Goal: Task Accomplishment & Management: Manage account settings

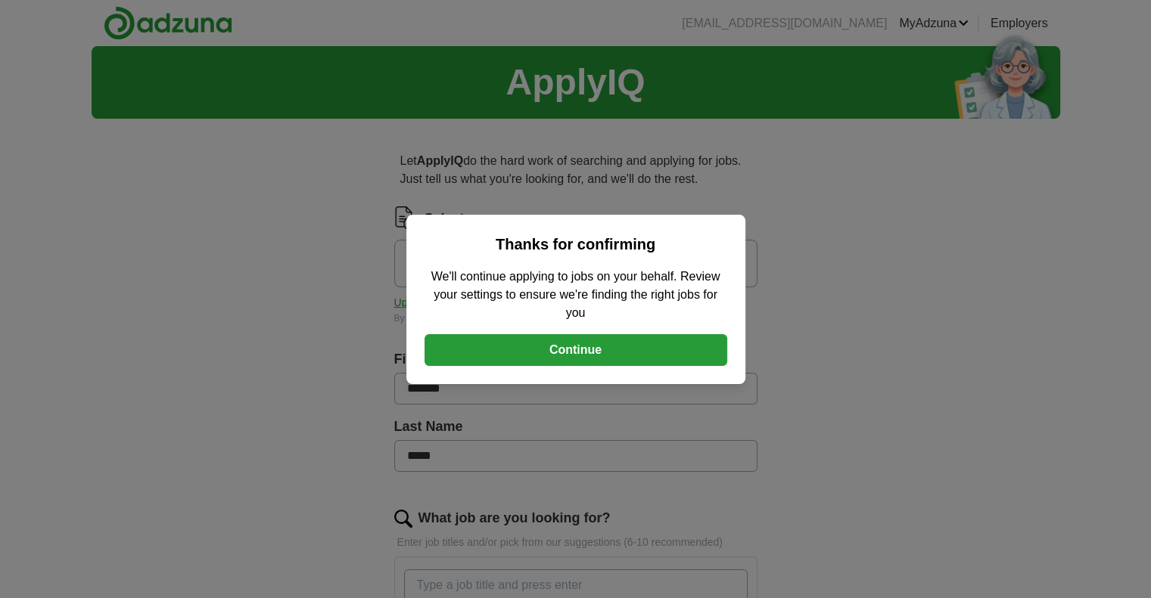
click at [578, 352] on button "Continue" at bounding box center [575, 350] width 303 height 32
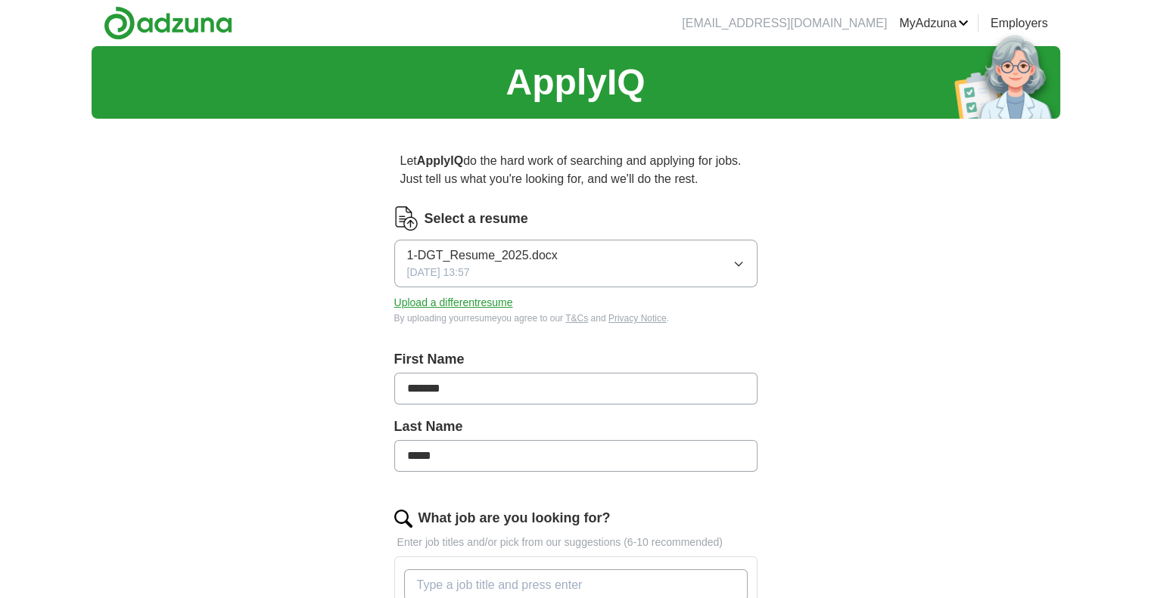
click at [458, 305] on button "Upload a different resume" at bounding box center [453, 303] width 119 height 16
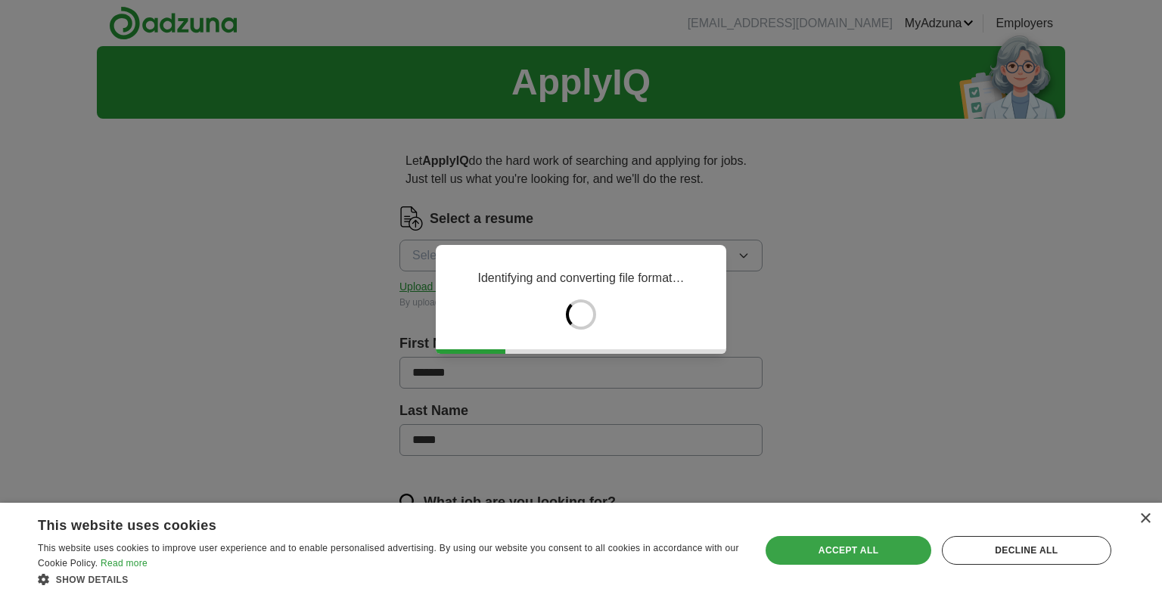
click at [834, 552] on div "Accept all" at bounding box center [848, 550] width 165 height 29
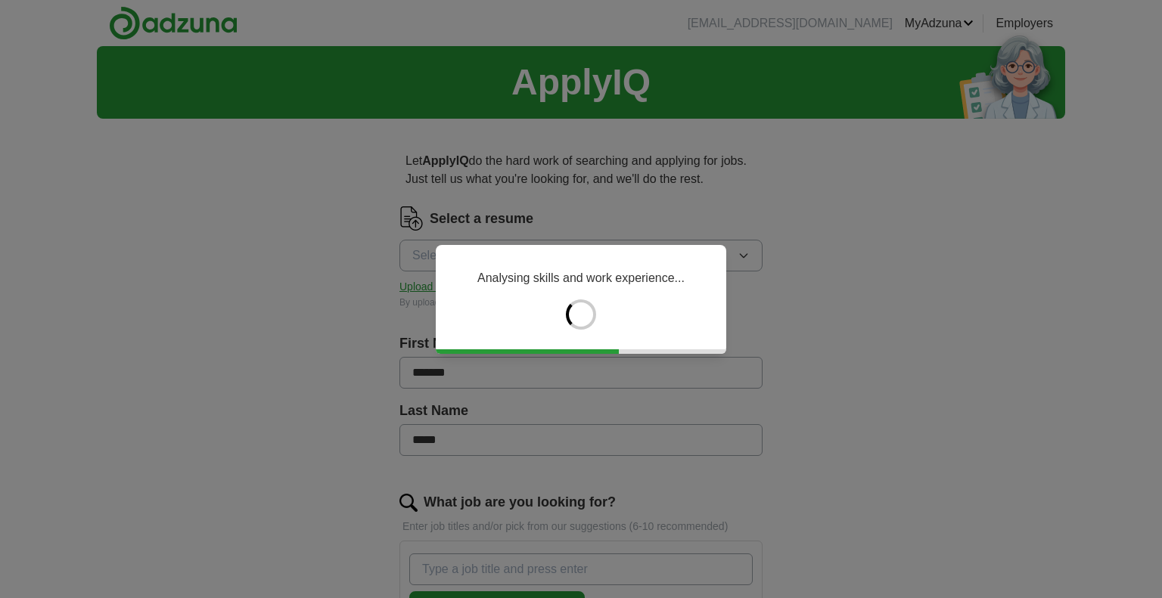
click at [476, 572] on div "Analysing skills and work experience..." at bounding box center [581, 299] width 1162 height 598
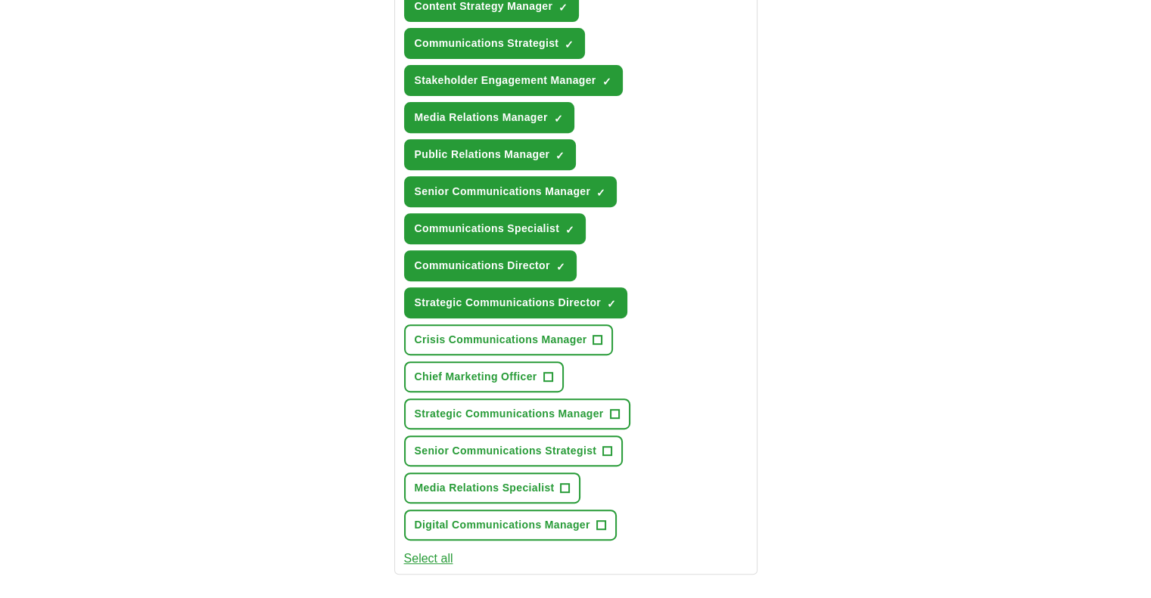
scroll to position [620, 0]
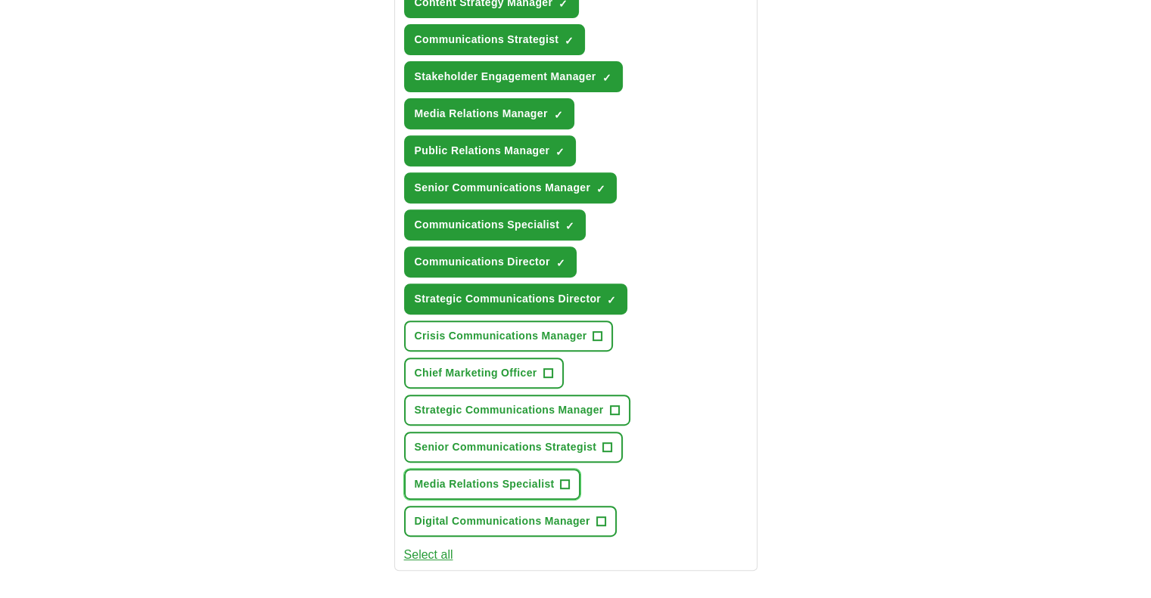
click at [558, 472] on button "Media Relations Specialist +" at bounding box center [492, 484] width 177 height 31
click at [608, 442] on span "+" at bounding box center [607, 448] width 9 height 12
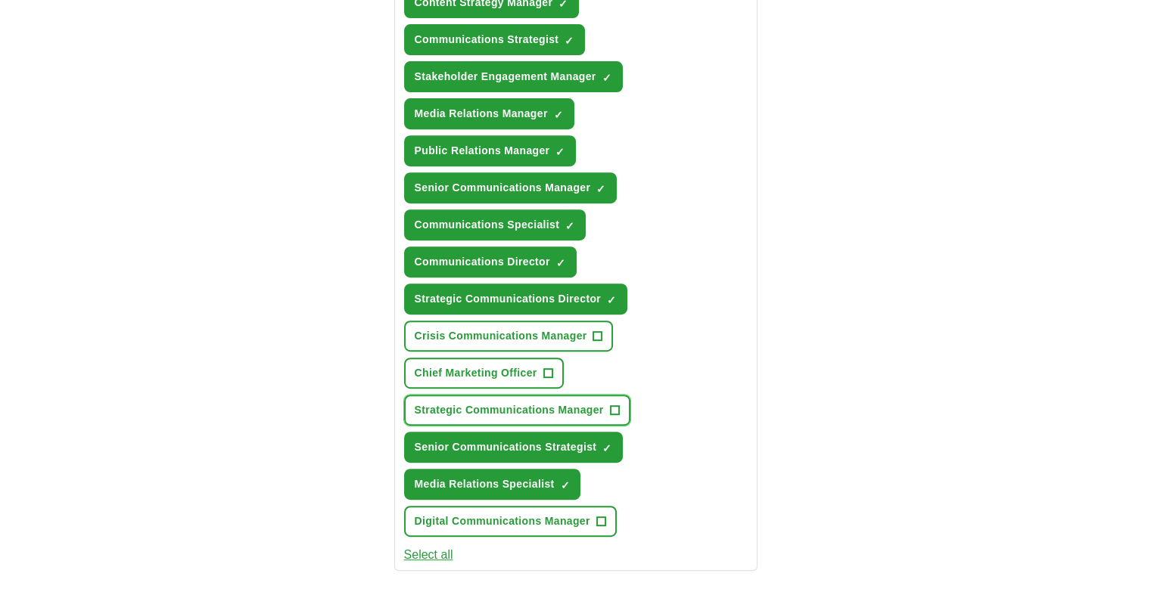
click at [612, 405] on span "+" at bounding box center [614, 411] width 9 height 12
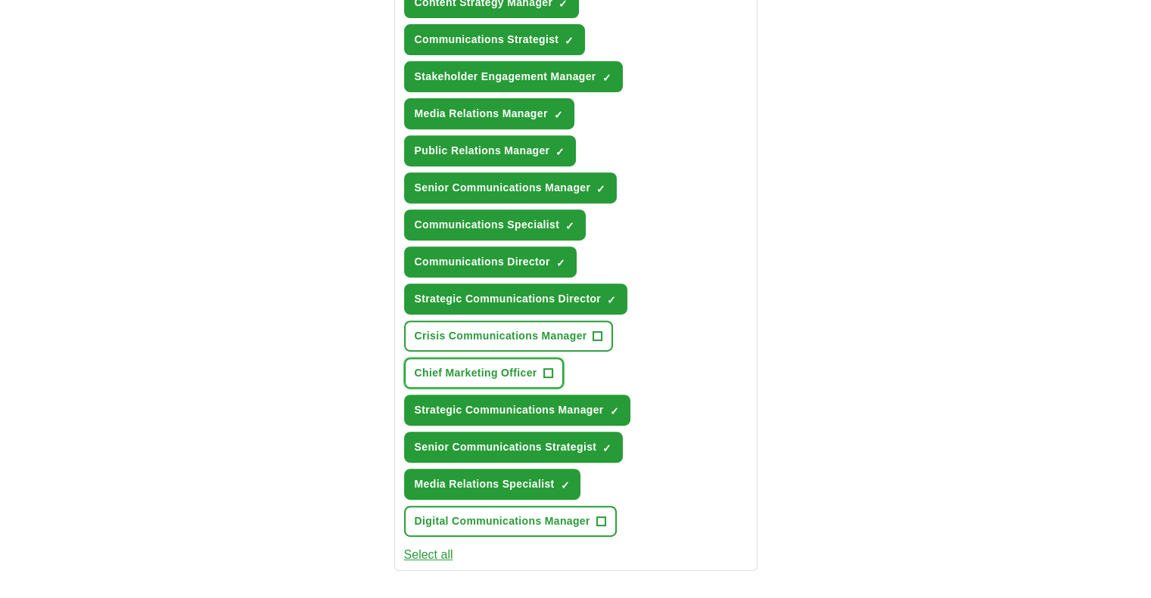
click at [543, 368] on span "+" at bounding box center [547, 374] width 9 height 12
click at [604, 322] on button "Crisis Communications Manager +" at bounding box center [509, 336] width 210 height 31
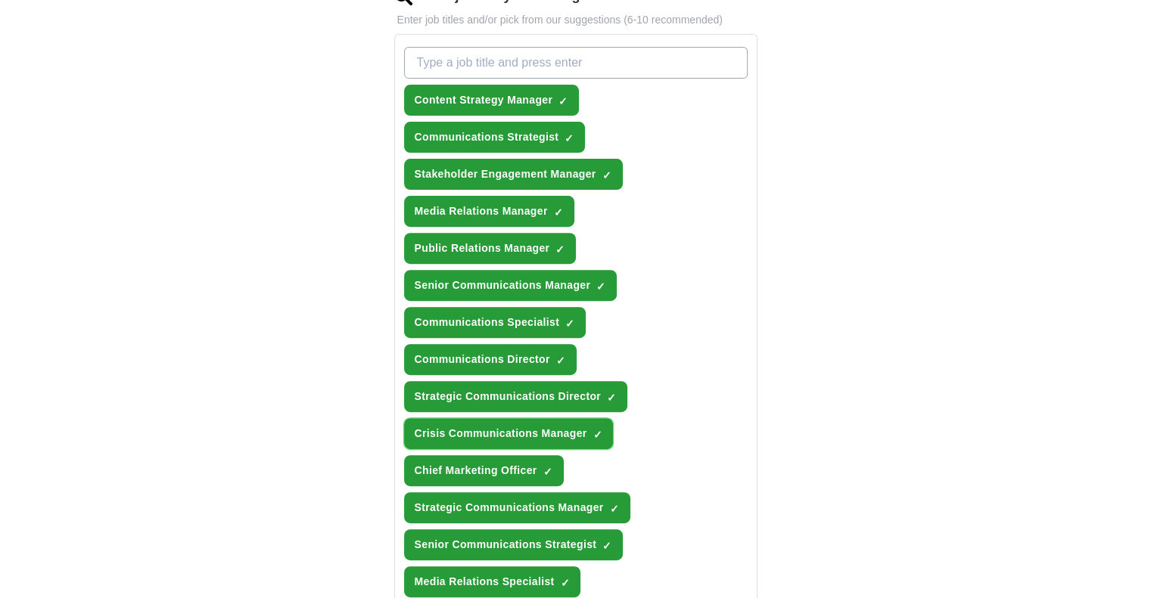
scroll to position [514, 0]
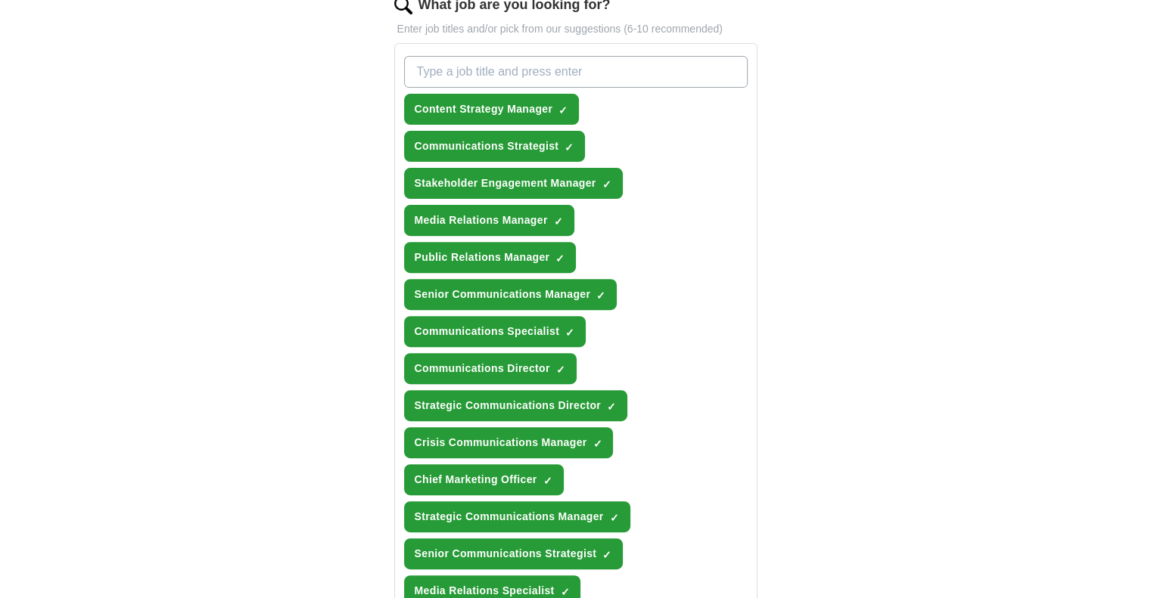
click at [437, 67] on input "What job are you looking for?" at bounding box center [575, 72] width 343 height 32
type input "Communications Manager"
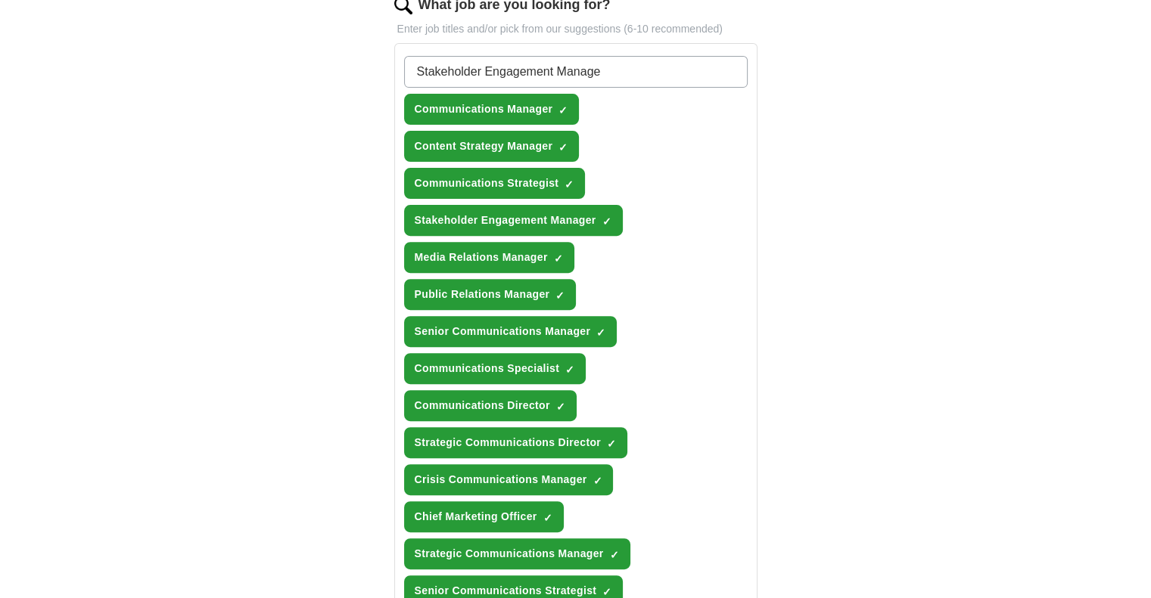
type input "Stakeholder Engagement Manager"
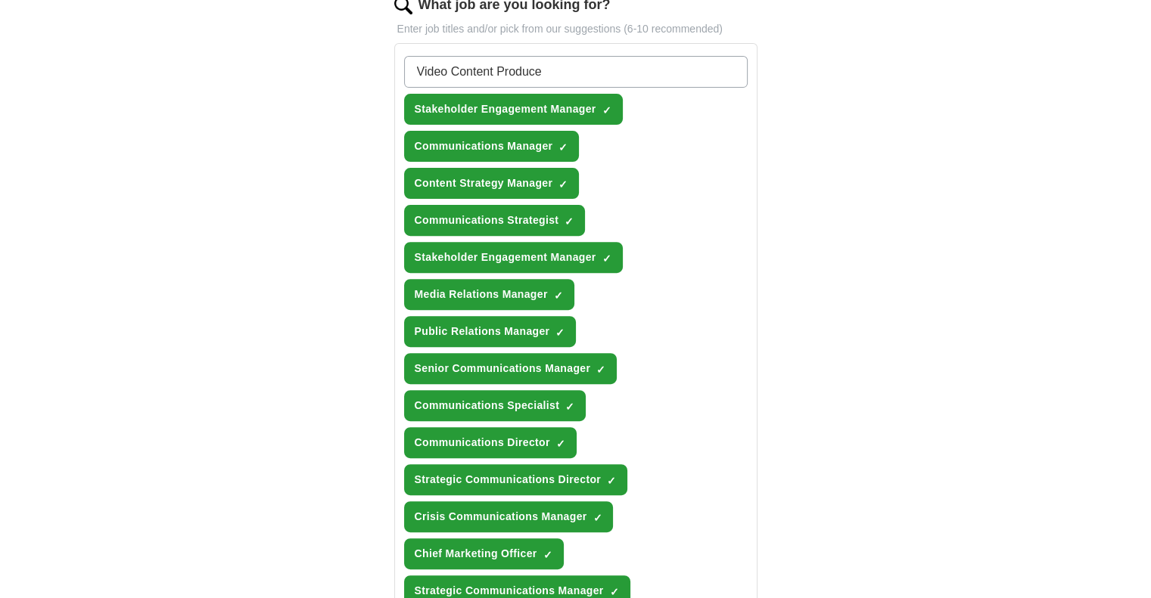
type input "Video Content Producer"
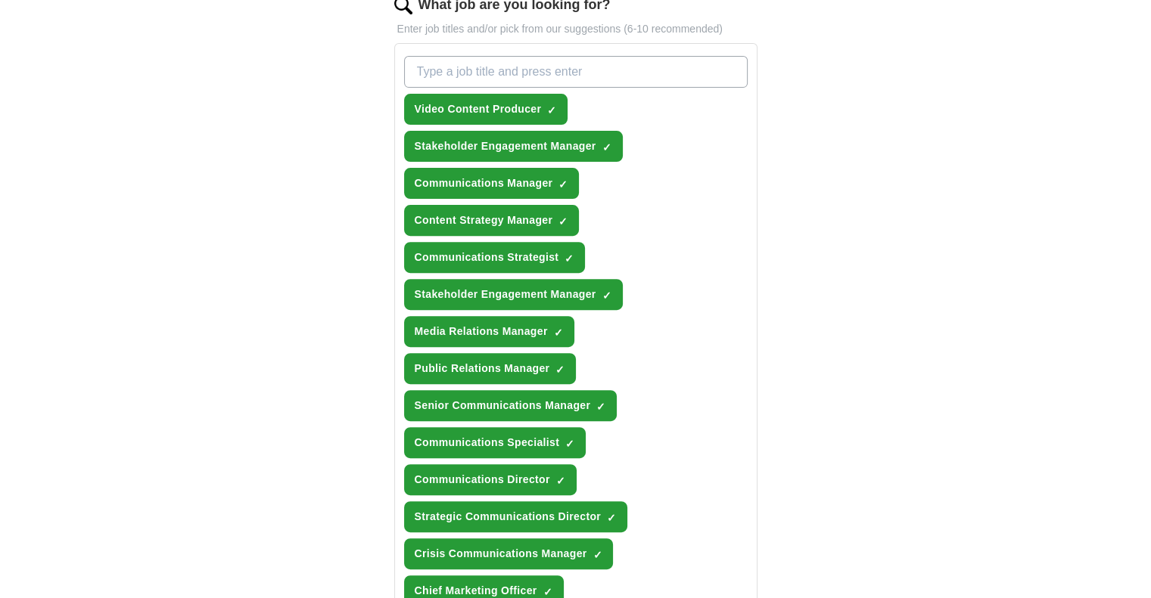
scroll to position [1214, 0]
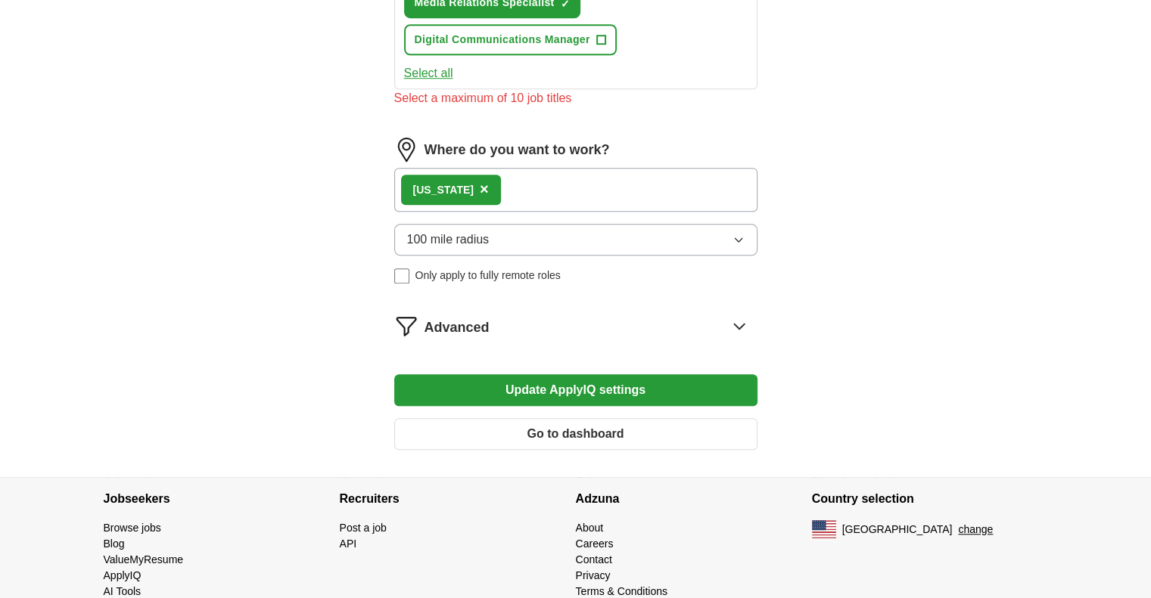
click at [397, 244] on div "100 mile radius Only apply to fully remote roles" at bounding box center [575, 254] width 363 height 60
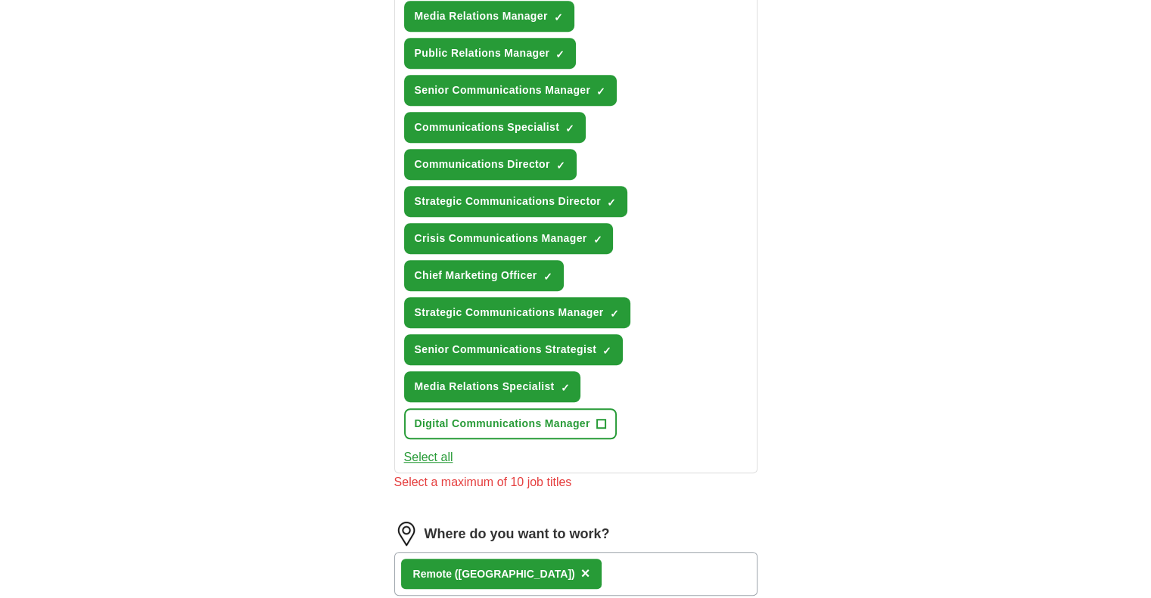
scroll to position [826, 0]
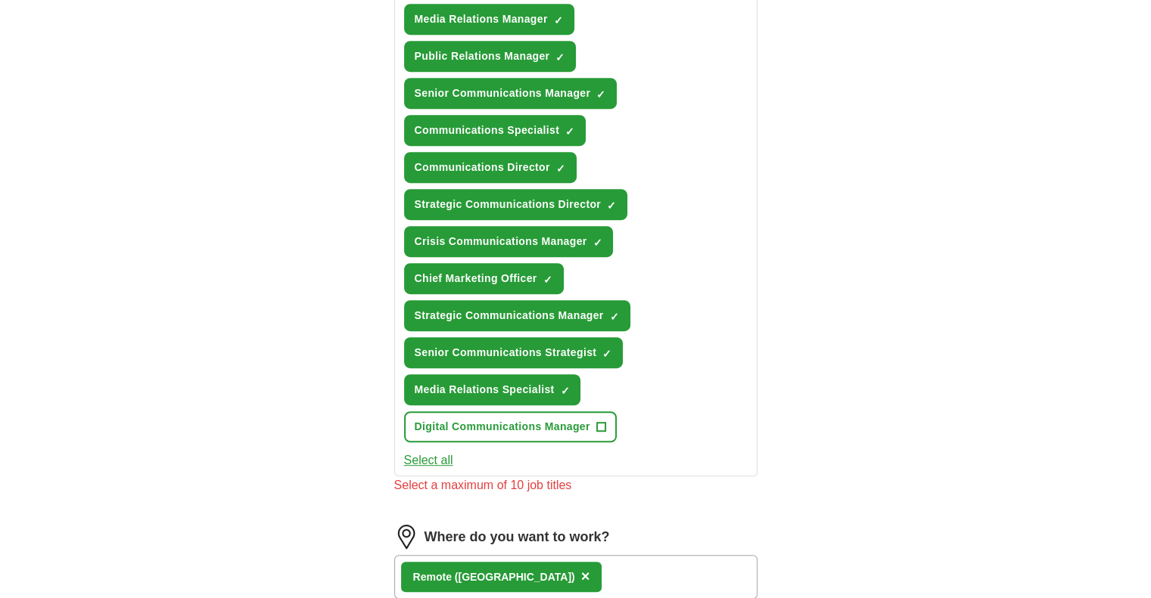
drag, startPoint x: 1148, startPoint y: 432, endPoint x: 1156, endPoint y: 390, distance: 43.2
click at [1150, 390] on html "[EMAIL_ADDRESS][DOMAIN_NAME] [GEOGRAPHIC_DATA] Alerts Favorites Resumes ApplyIQ…" at bounding box center [575, 96] width 1151 height 1844
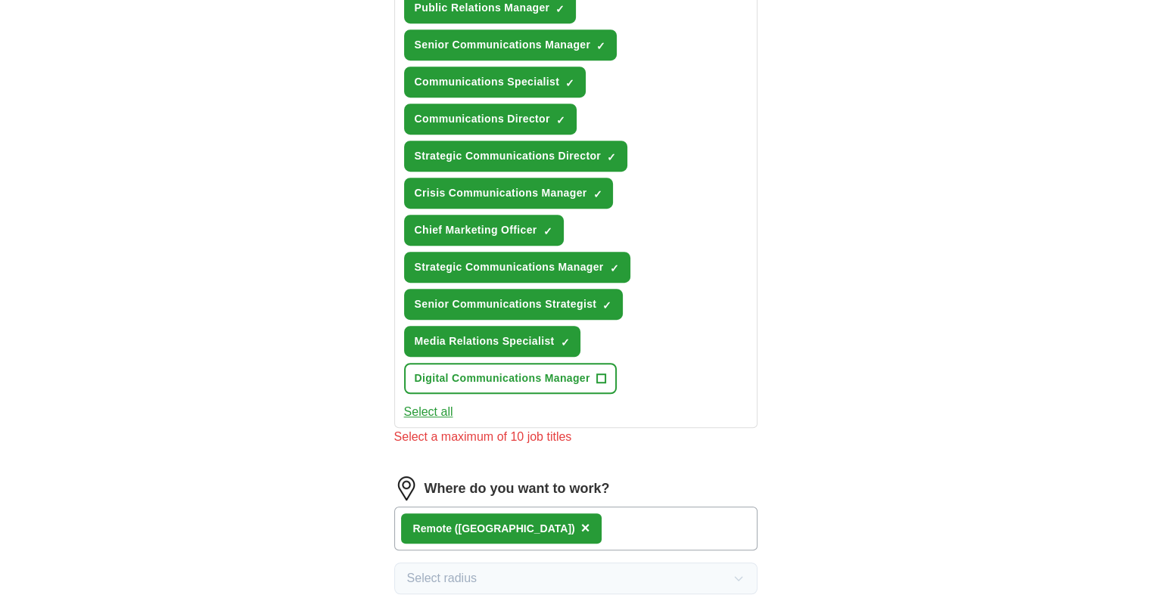
scroll to position [878, 0]
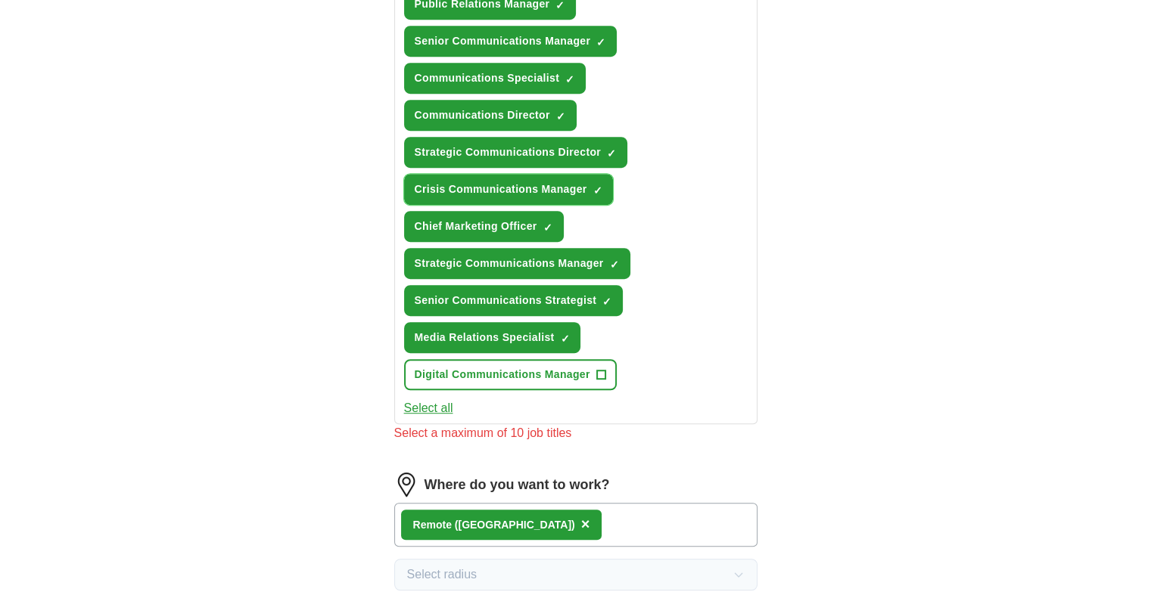
click at [0, 0] on span "×" at bounding box center [0, 0] width 0 height 0
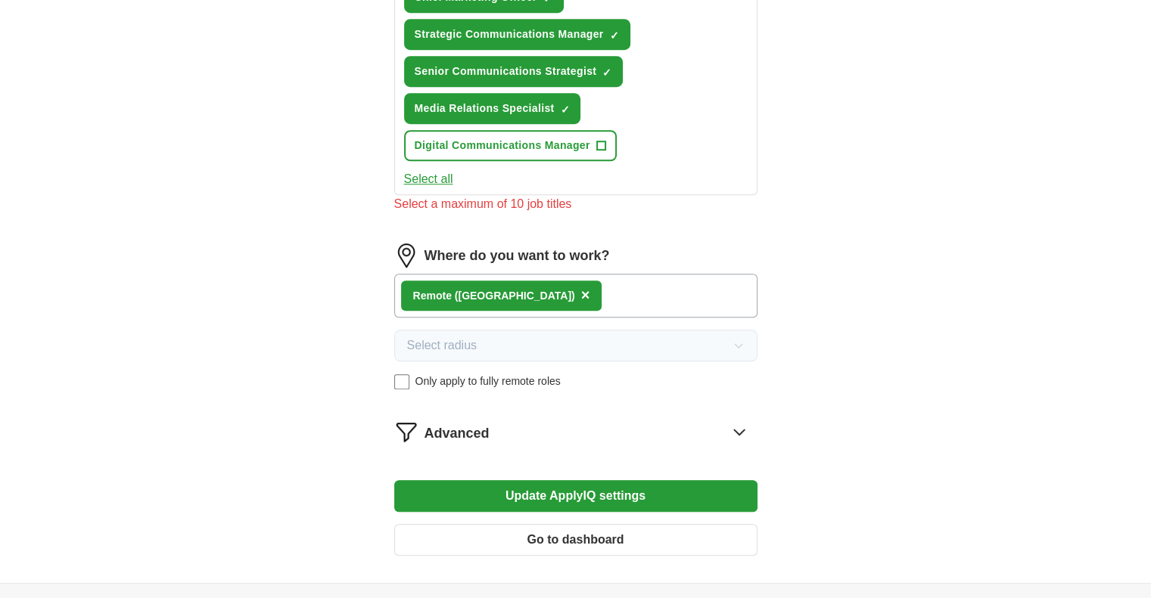
scroll to position [1232, 0]
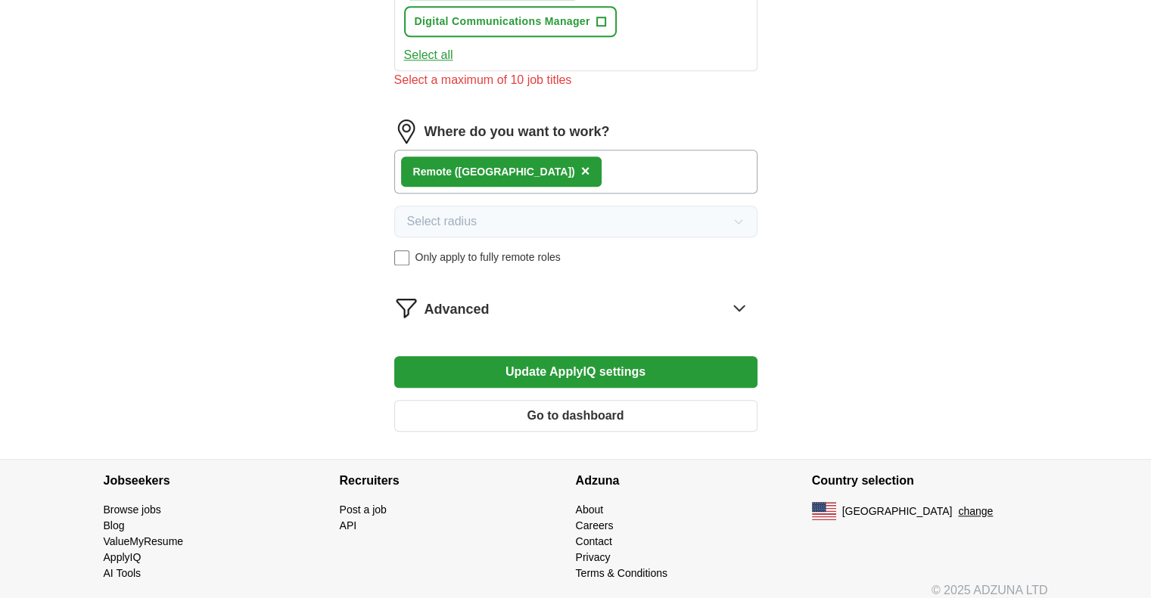
click at [551, 363] on button "Update ApplyIQ settings" at bounding box center [575, 372] width 363 height 32
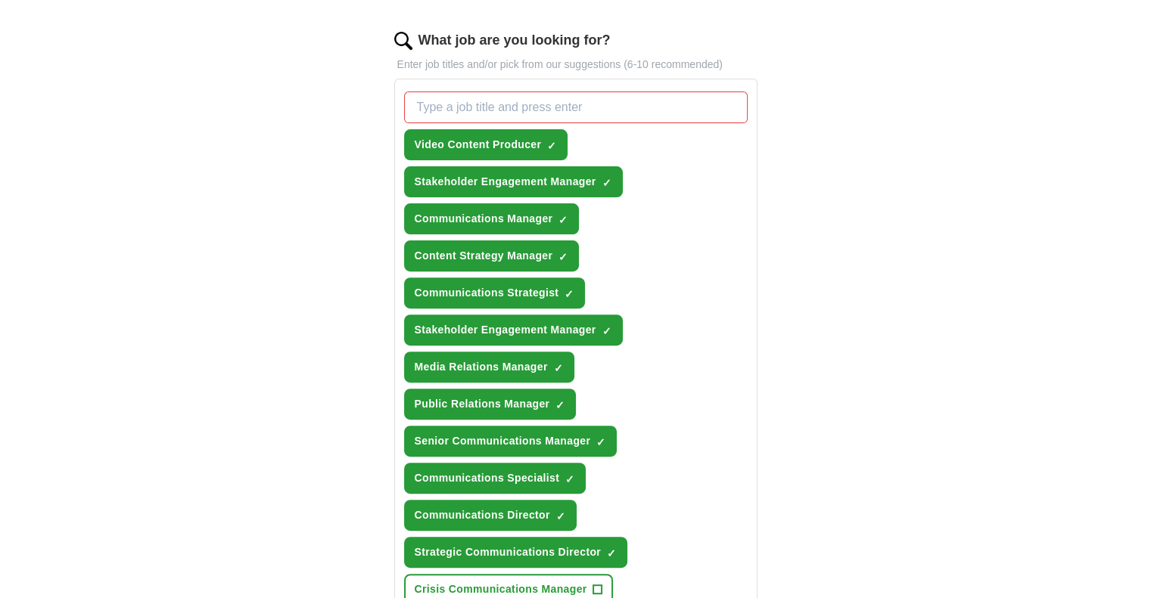
scroll to position [472, 0]
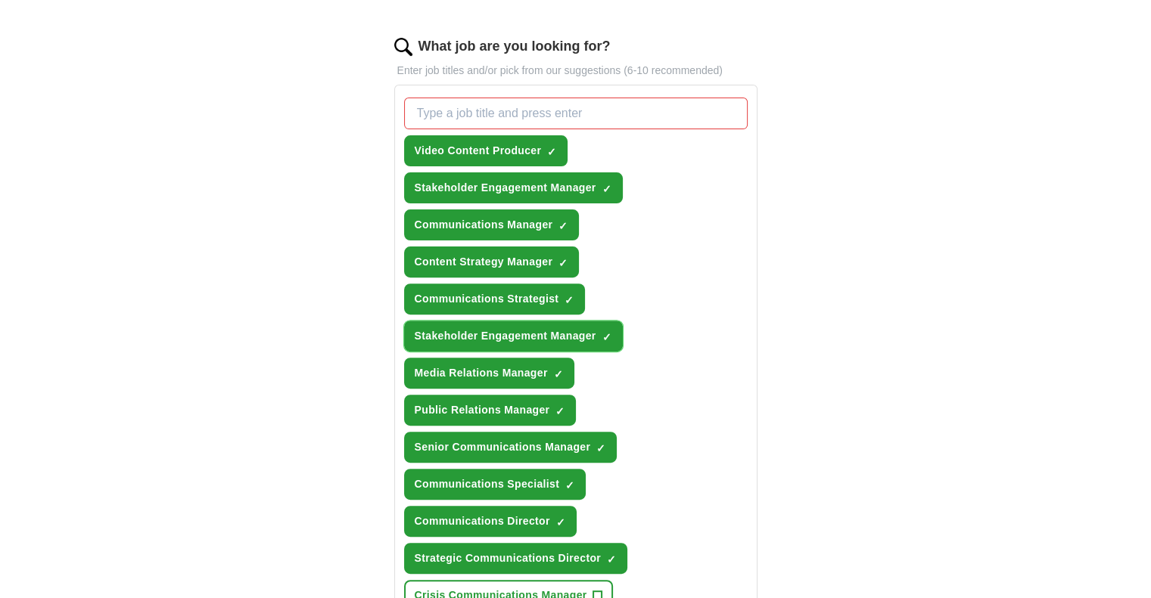
click at [0, 0] on span "×" at bounding box center [0, 0] width 0 height 0
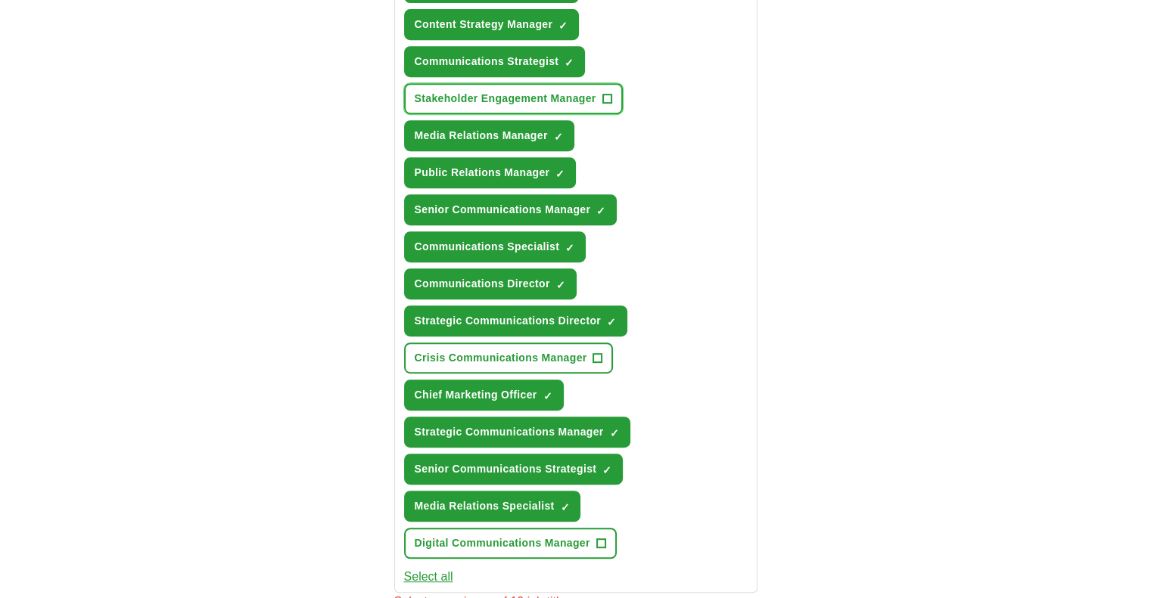
scroll to position [716, 0]
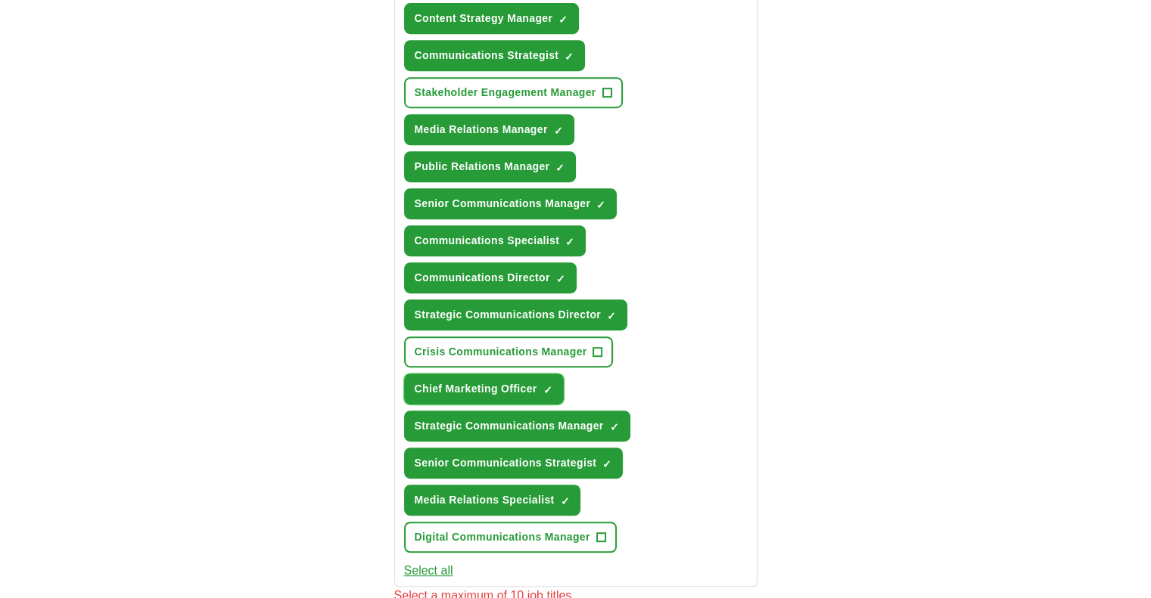
click at [0, 0] on span "×" at bounding box center [0, 0] width 0 height 0
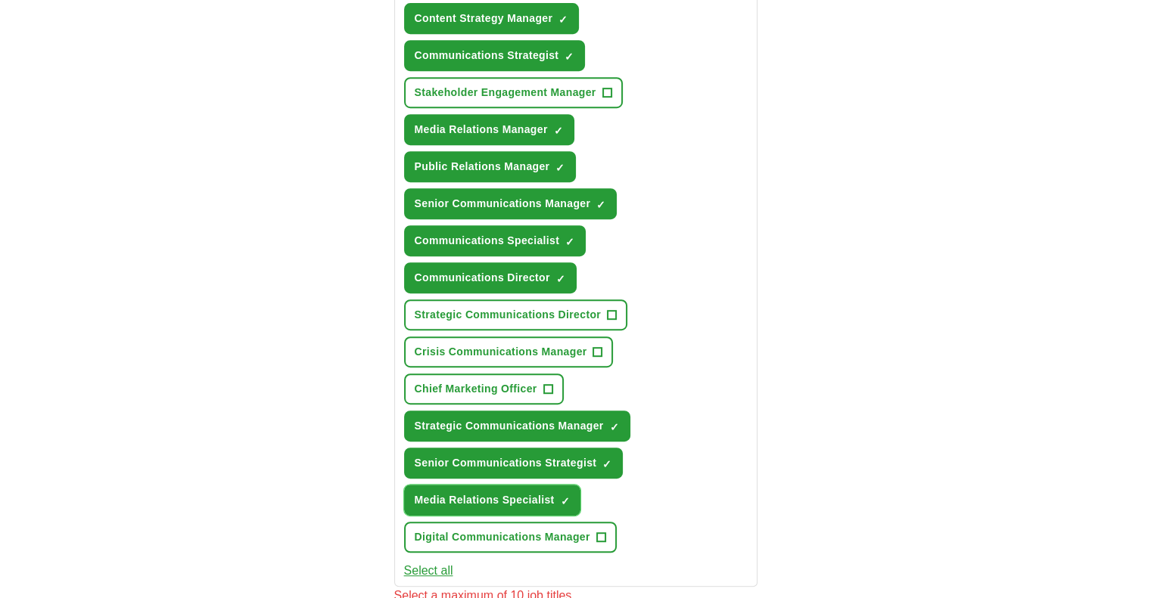
click at [0, 0] on span "×" at bounding box center [0, 0] width 0 height 0
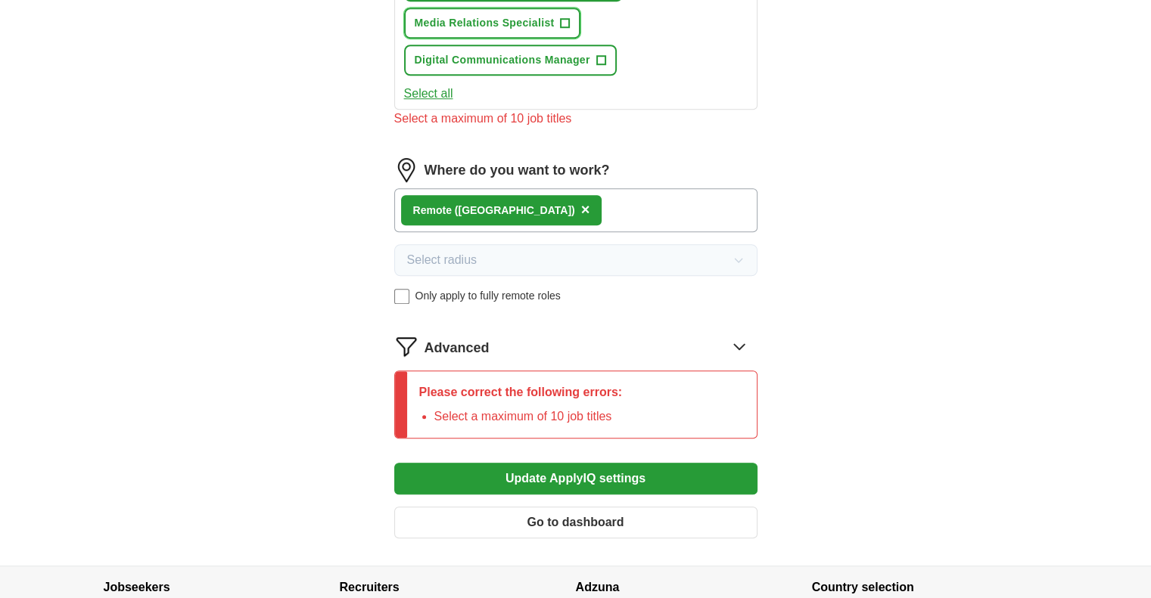
scroll to position [1299, 0]
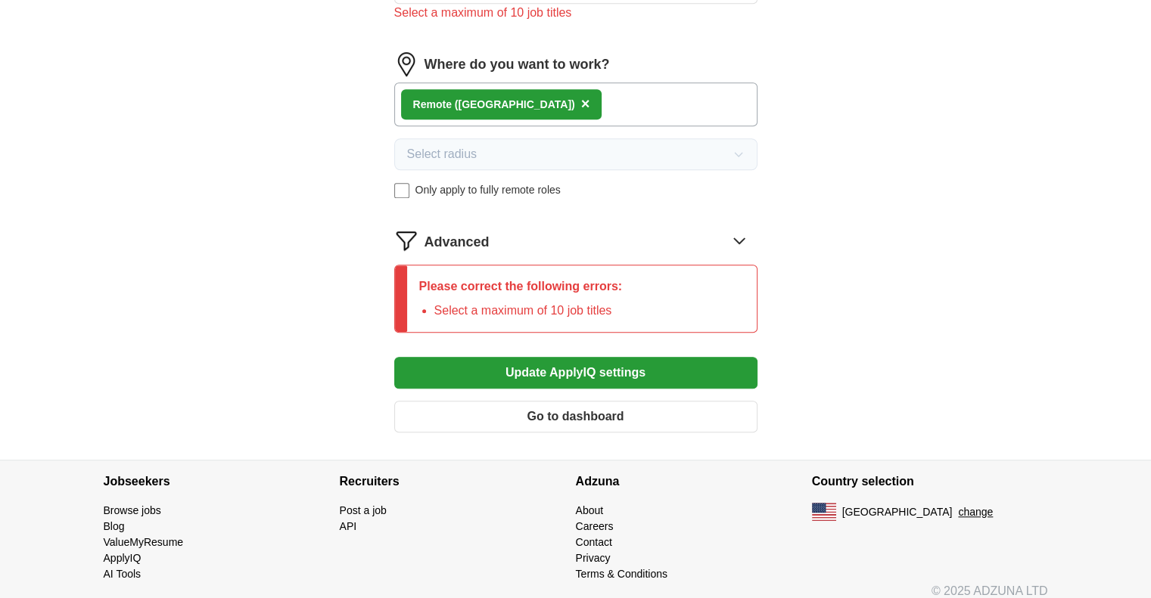
click at [539, 357] on button "Update ApplyIQ settings" at bounding box center [575, 373] width 363 height 32
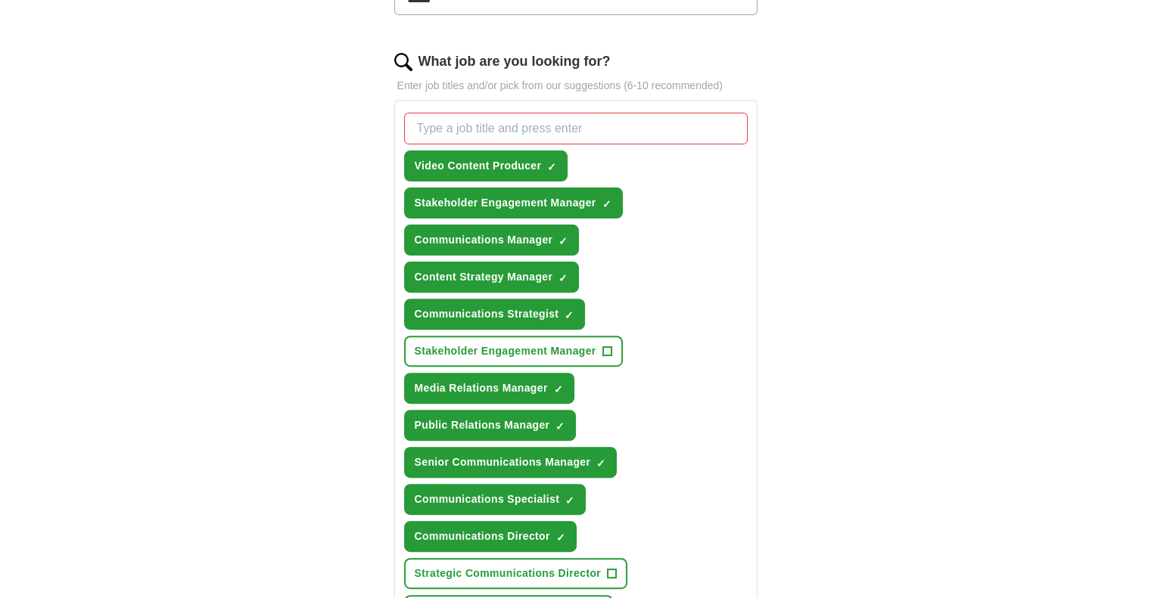
scroll to position [449, 0]
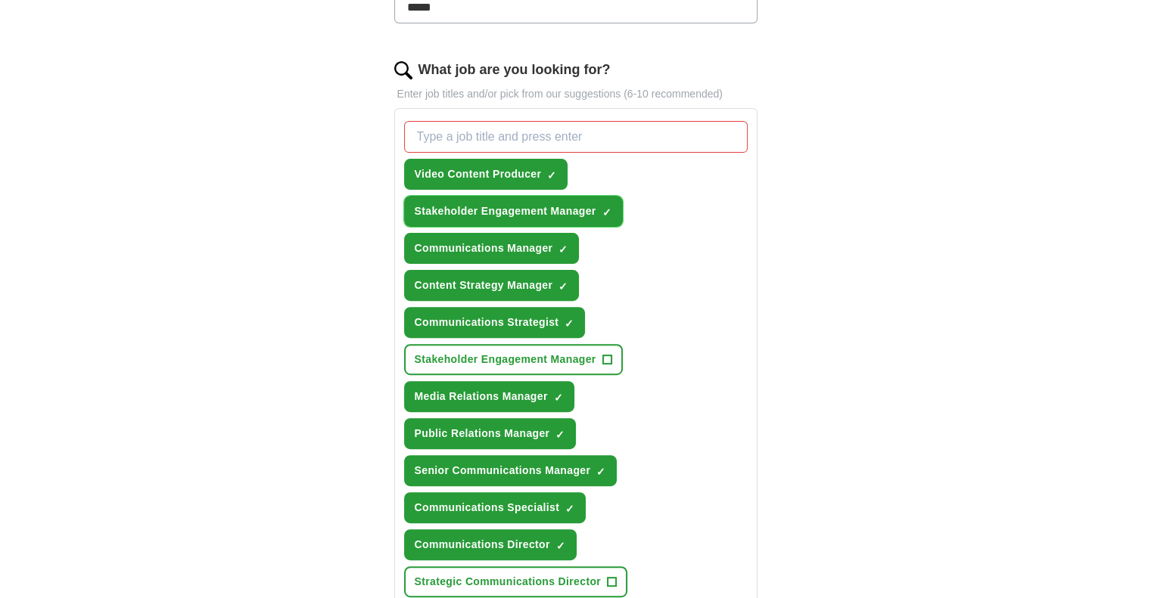
click at [600, 202] on button "Stakeholder Engagement Manager ✓ ×" at bounding box center [513, 211] width 219 height 31
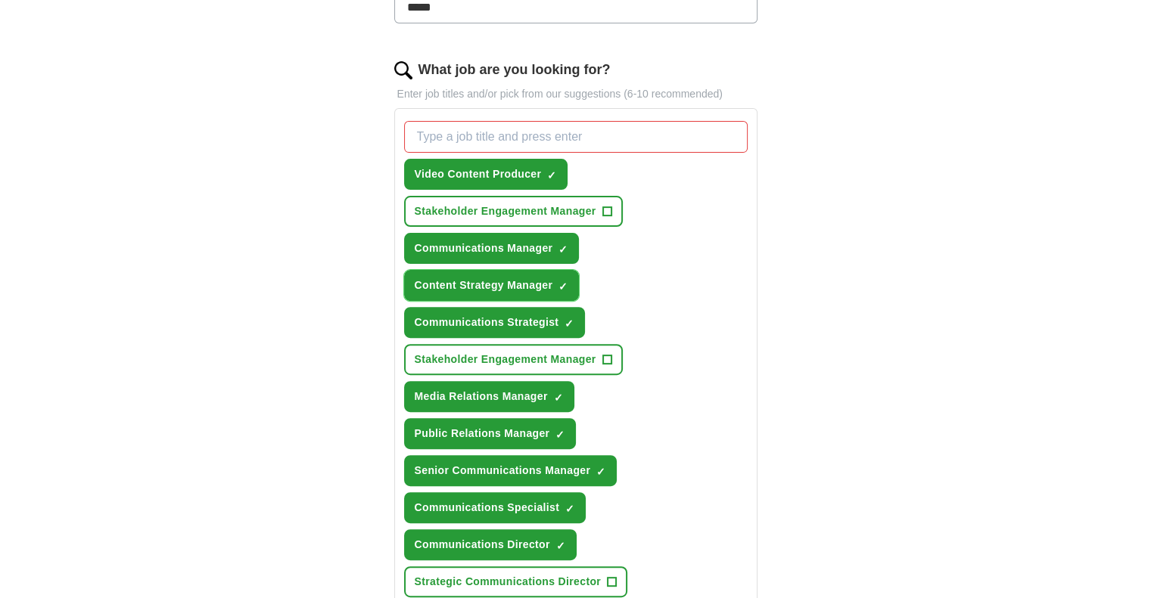
click at [0, 0] on span "×" at bounding box center [0, 0] width 0 height 0
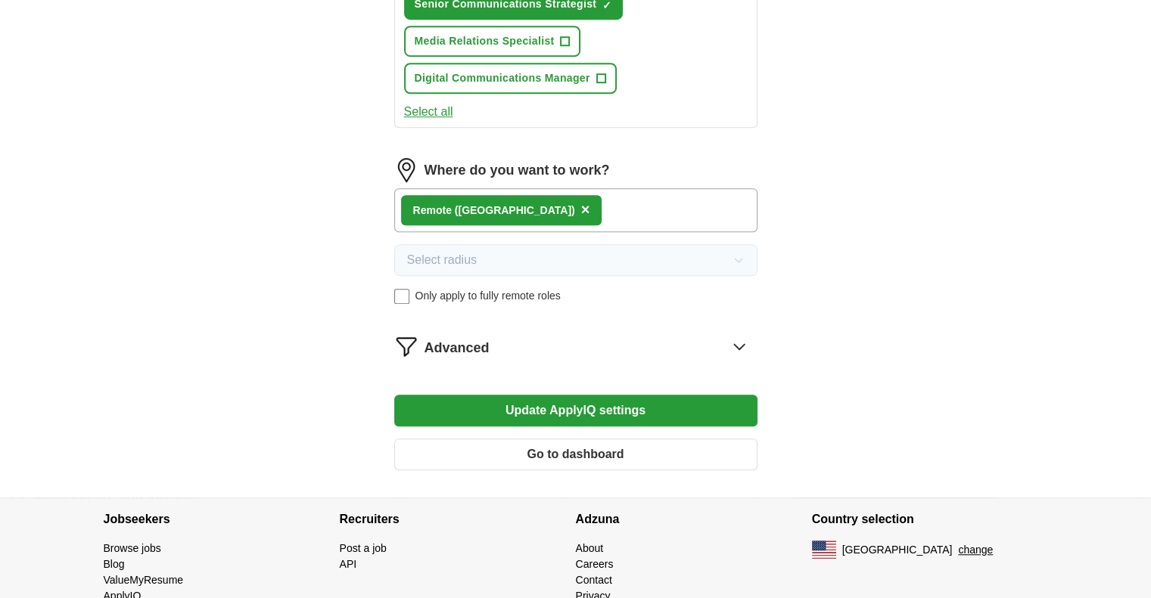
scroll to position [1214, 0]
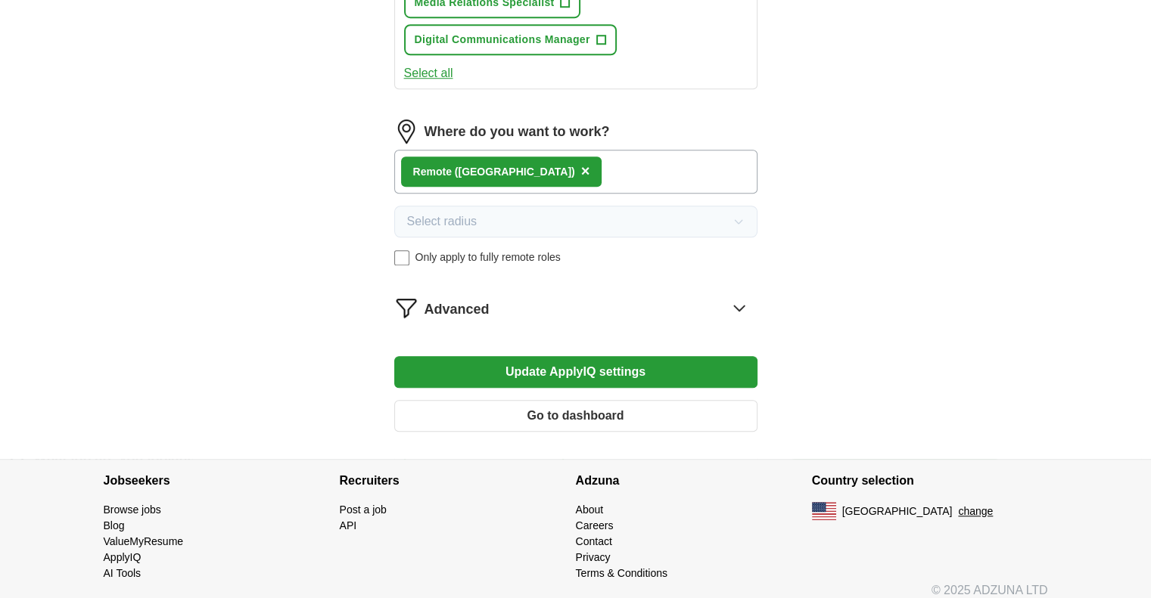
click at [533, 356] on button "Update ApplyIQ settings" at bounding box center [575, 372] width 363 height 32
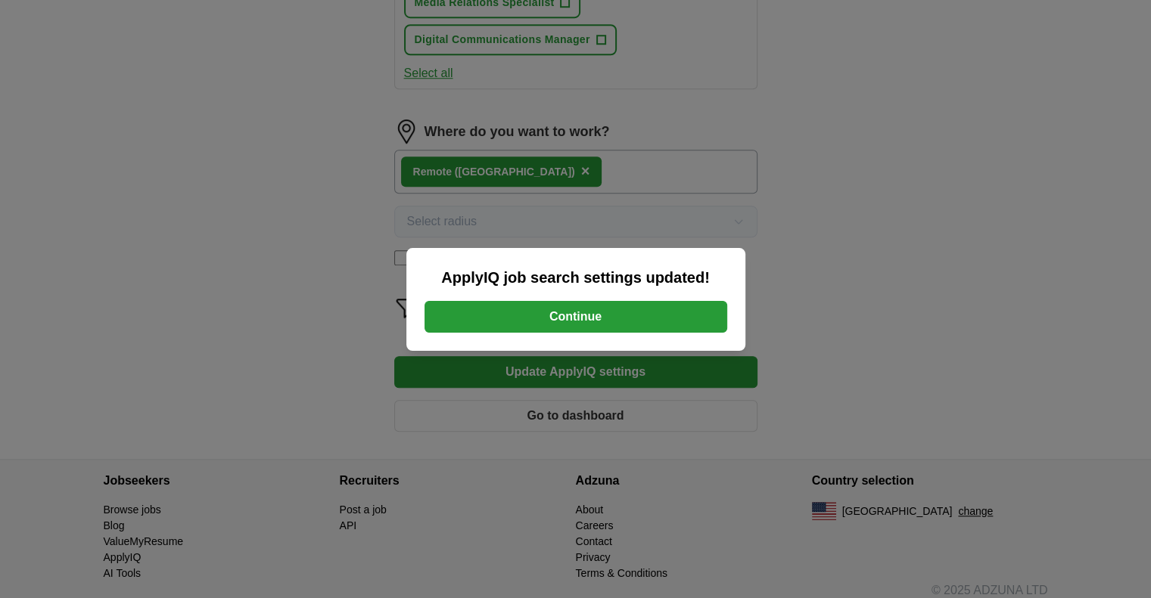
click at [550, 322] on button "Continue" at bounding box center [575, 317] width 303 height 32
